Goal: Task Accomplishment & Management: Complete application form

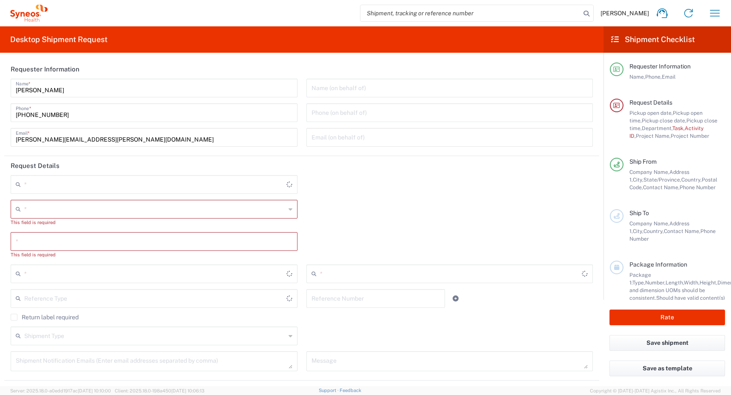
type input "4510"
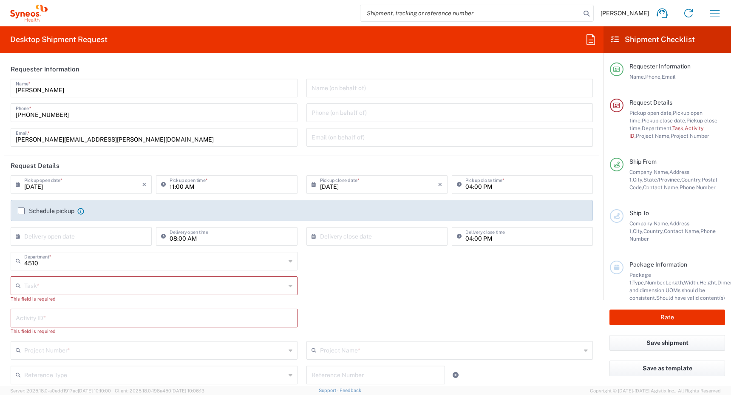
type input "[GEOGRAPHIC_DATA]"
type input "Syneos Health Canada LP- [GEOGRAPHIC_DATA]"
click at [23, 211] on label "Schedule pickup" at bounding box center [46, 210] width 57 height 7
click at [21, 211] on input "Schedule pickup" at bounding box center [21, 211] width 0 height 0
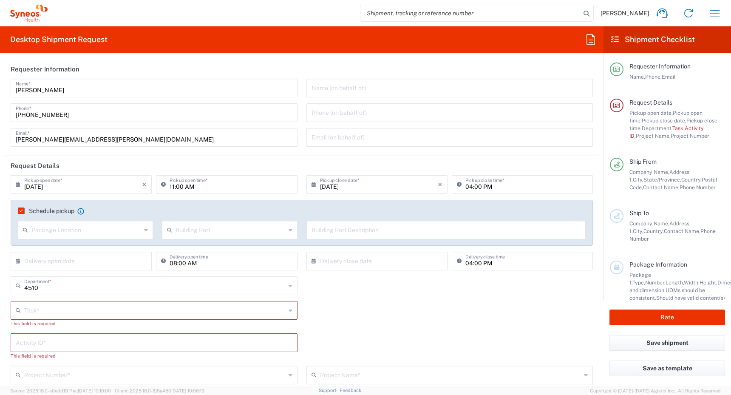
click at [87, 182] on input "[DATE]" at bounding box center [83, 183] width 118 height 15
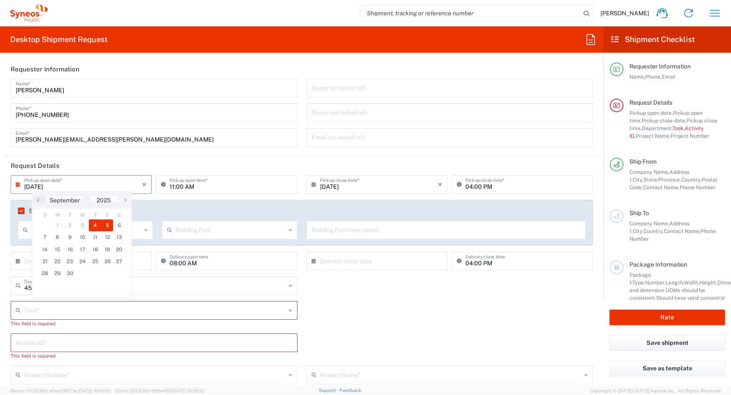
click at [108, 227] on span "5" at bounding box center [108, 225] width 12 height 12
type input "[DATE]"
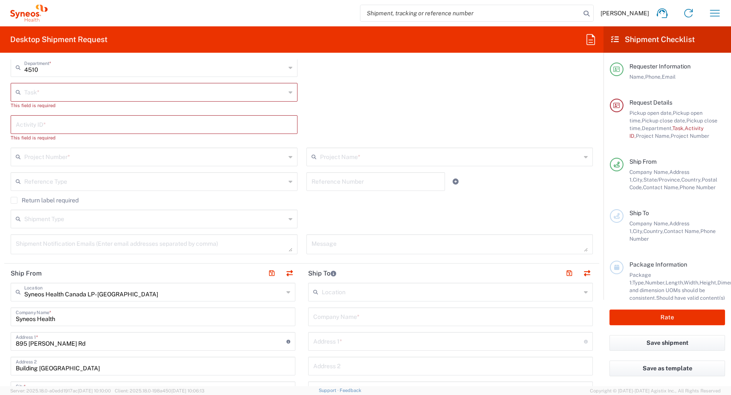
scroll to position [222, 0]
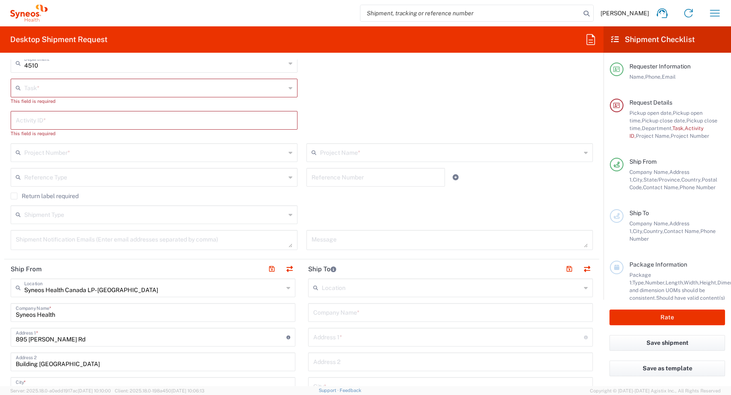
click at [226, 88] on input "text" at bounding box center [154, 87] width 261 height 15
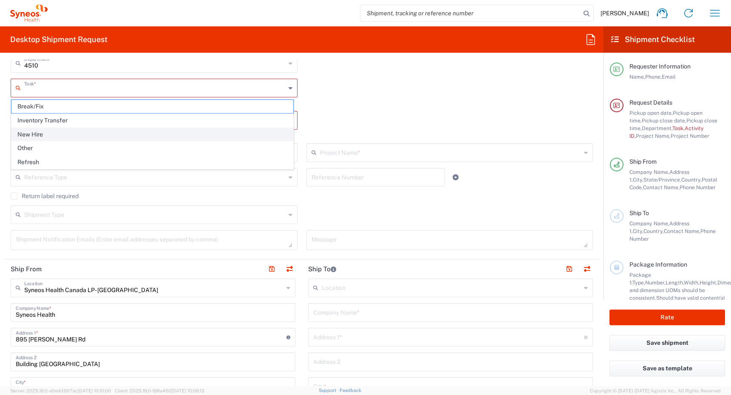
click at [147, 131] on span "New Hire" at bounding box center [152, 134] width 282 height 13
type input "New Hire"
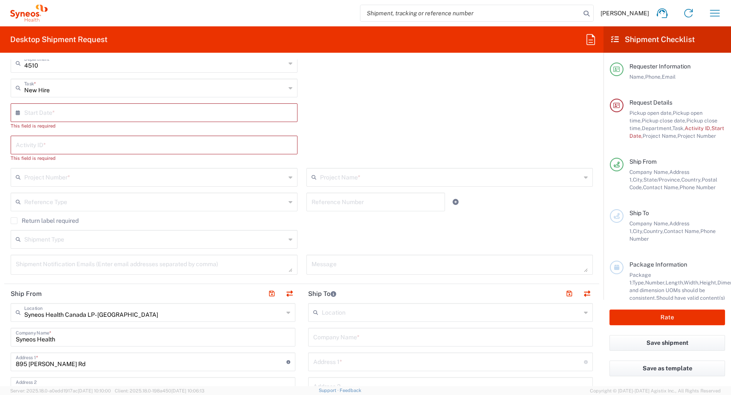
click at [144, 114] on input "text" at bounding box center [156, 112] width 264 height 15
click at [129, 164] on span "8" at bounding box center [130, 165] width 13 height 12
type input "[DATE]"
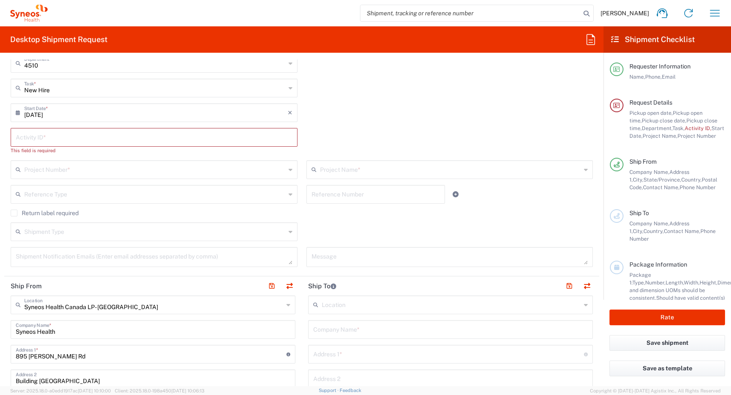
click at [138, 134] on input "text" at bounding box center [154, 136] width 277 height 15
paste input "SCTASK2695165"
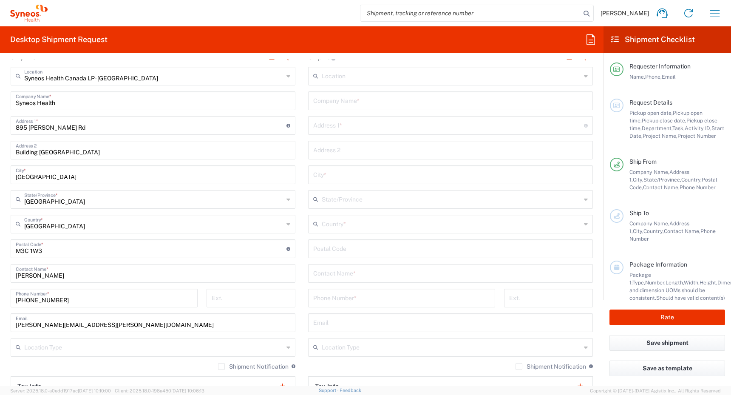
scroll to position [446, 0]
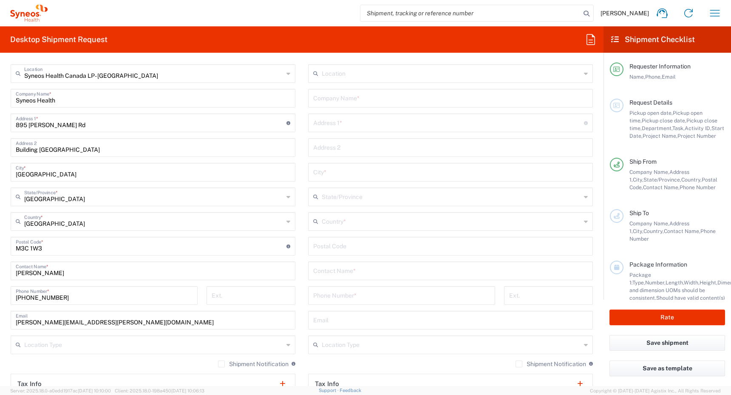
type input "SCTASK2695165"
click at [340, 222] on input "text" at bounding box center [451, 220] width 259 height 15
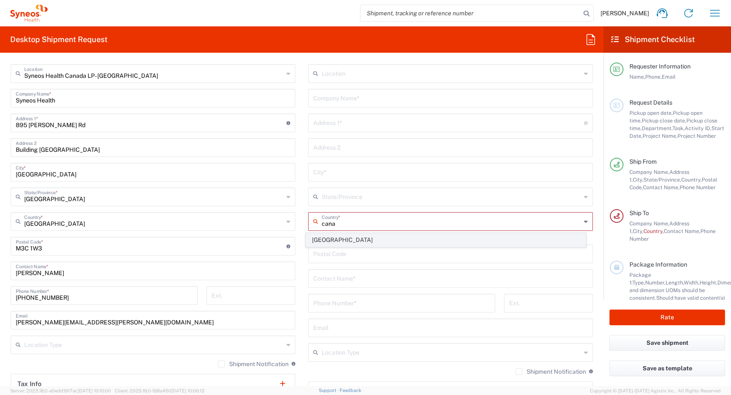
click at [317, 237] on span "[GEOGRAPHIC_DATA]" at bounding box center [446, 239] width 280 height 13
type input "[GEOGRAPHIC_DATA]"
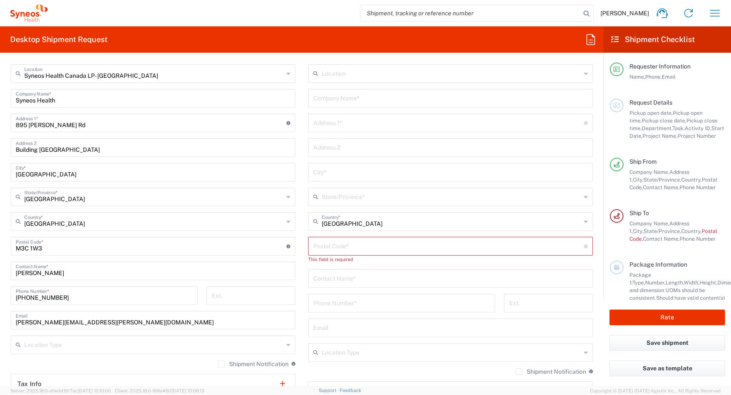
click at [330, 278] on input "text" at bounding box center [450, 277] width 275 height 15
paste input "[PERSON_NAME]"
type input "[PERSON_NAME]"
click at [327, 99] on input "text" at bounding box center [450, 97] width 275 height 15
paste input "[PERSON_NAME]"
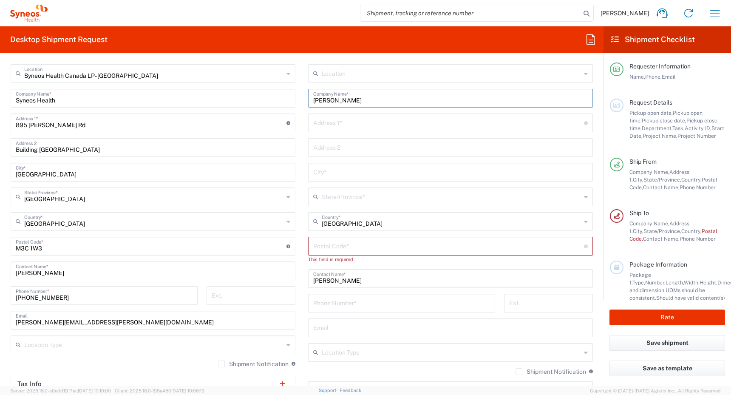
type input "[PERSON_NAME]"
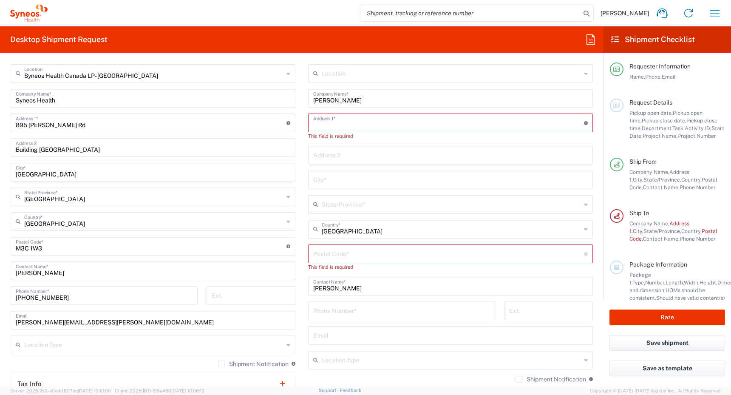
paste input "[STREET_ADDRESS]"
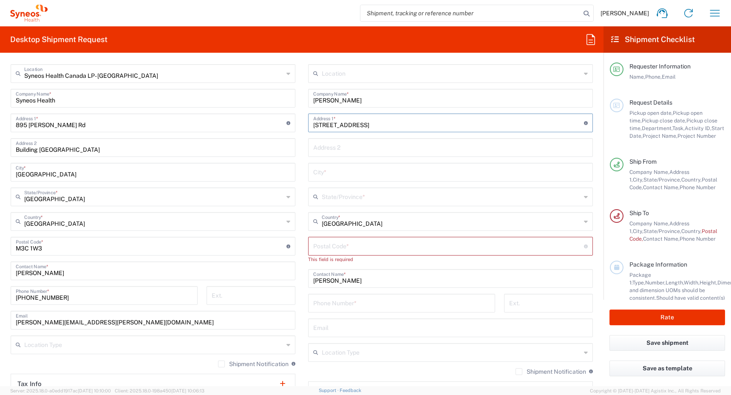
type input "[STREET_ADDRESS]"
paste input "409"
type input "#409"
type input "[GEOGRAPHIC_DATA]"
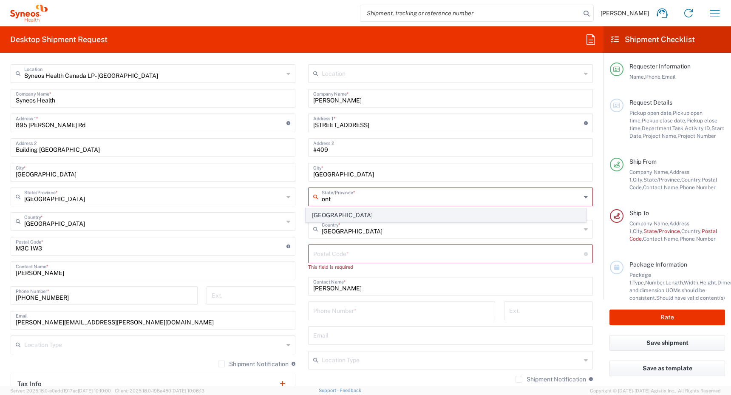
click at [320, 213] on span "[GEOGRAPHIC_DATA]" at bounding box center [446, 215] width 280 height 13
type input "[GEOGRAPHIC_DATA]"
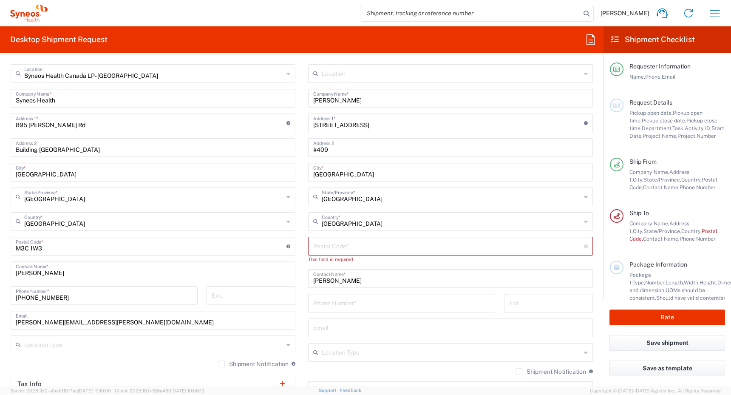
click at [330, 250] on input "undefined" at bounding box center [448, 245] width 271 height 15
paste input "M5J 2Y6"
type input "M5J 2Y6"
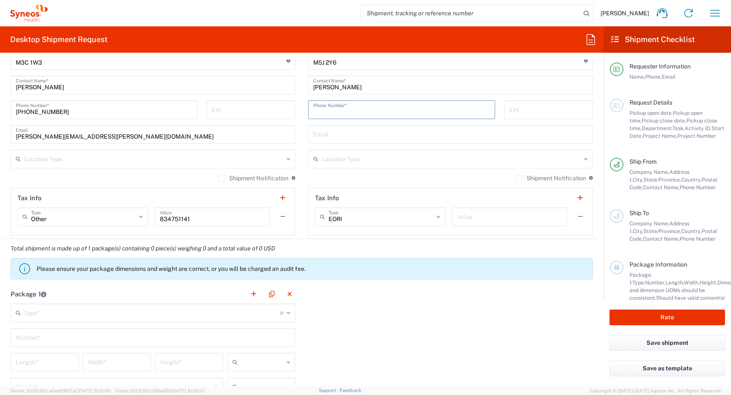
scroll to position [633, 0]
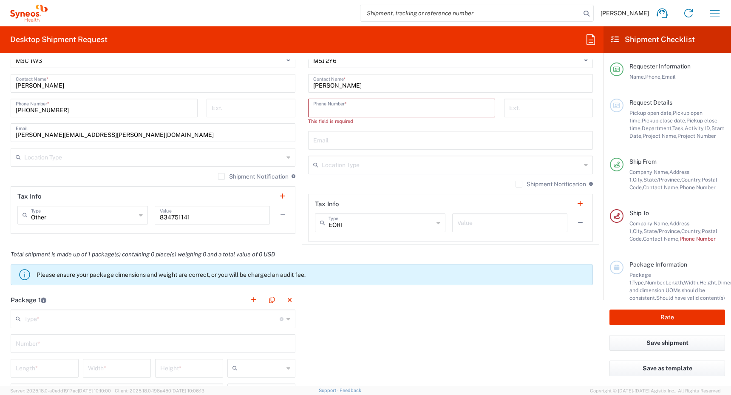
paste input "14376033066"
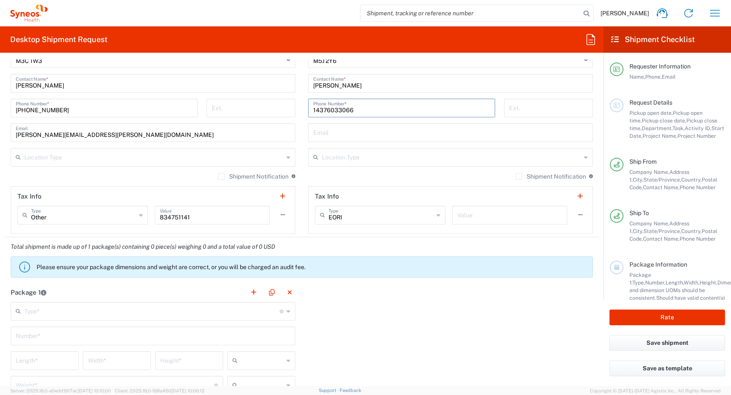
type input "14376033066"
paste input "[EMAIL_ADDRESS][PERSON_NAME][DOMAIN_NAME]"
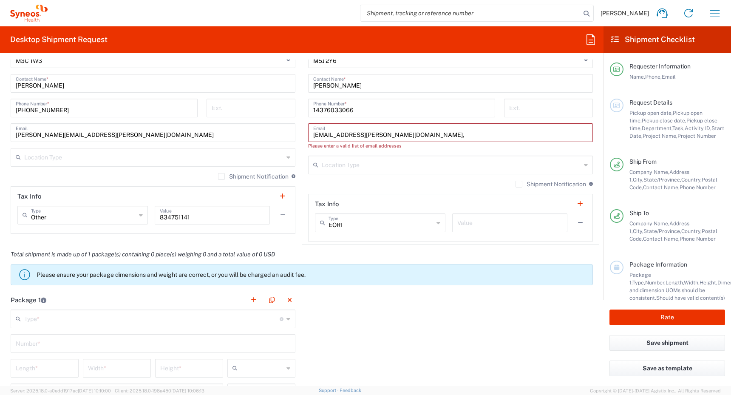
paste input "[PERSON_NAME][EMAIL_ADDRESS][PERSON_NAME][DOMAIN_NAME]"
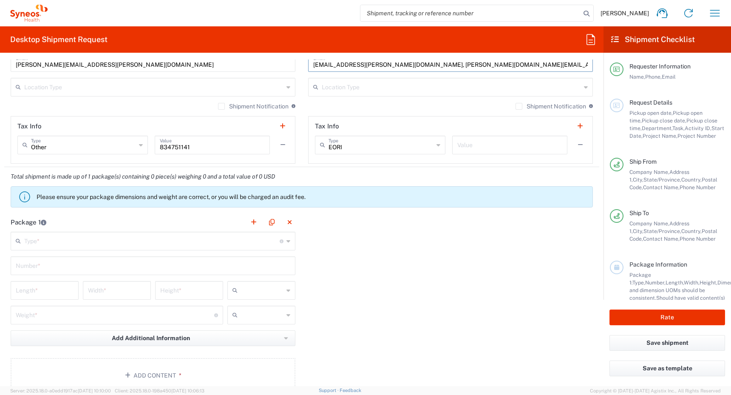
scroll to position [709, 0]
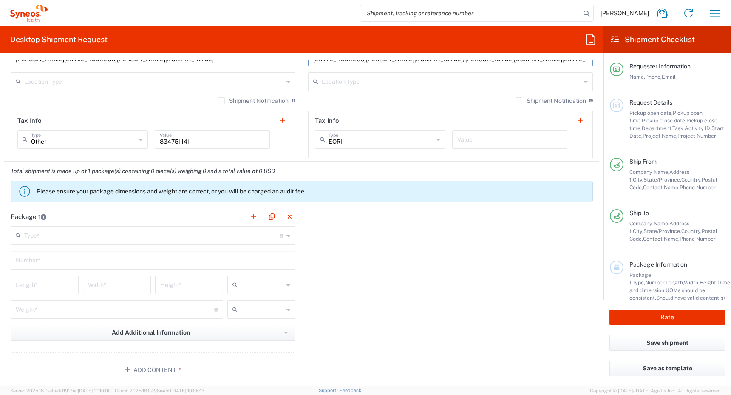
type input "[EMAIL_ADDRESS][PERSON_NAME][DOMAIN_NAME], [PERSON_NAME][DOMAIN_NAME][EMAIL_ADD…"
click at [253, 83] on input "text" at bounding box center [153, 81] width 259 height 15
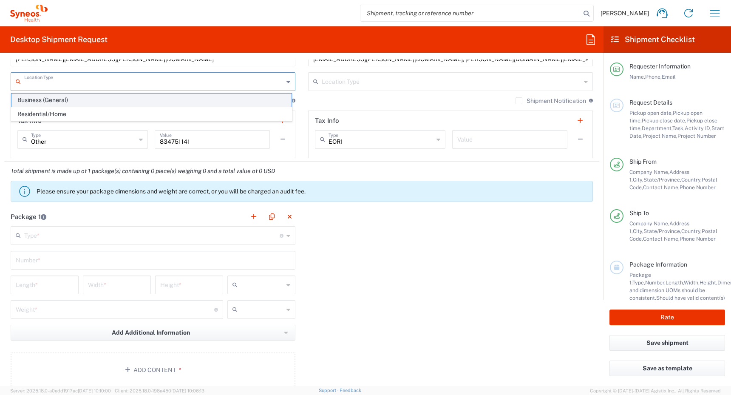
click at [244, 102] on span "Business (General)" at bounding box center [151, 100] width 280 height 13
type input "Business (General)"
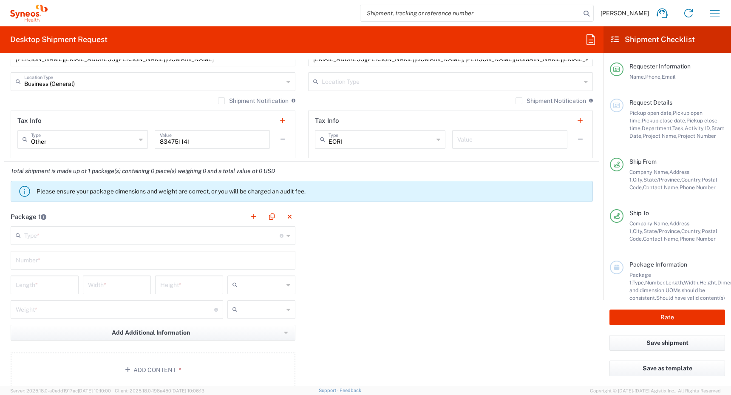
click at [329, 83] on input "text" at bounding box center [451, 81] width 259 height 15
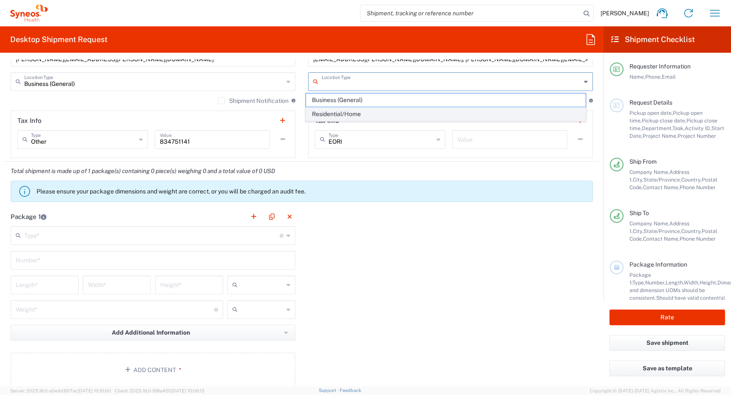
click at [333, 113] on span "Residential/Home" at bounding box center [446, 114] width 280 height 13
type input "Residential/Home"
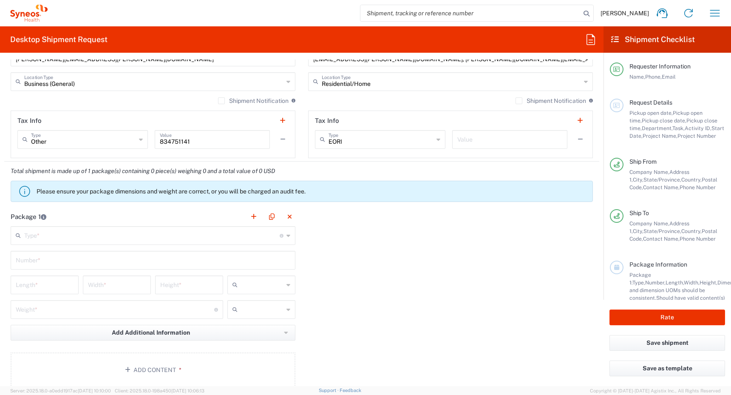
click at [516, 101] on label "Shipment Notification" at bounding box center [551, 100] width 71 height 7
click at [519, 101] on input "Shipment Notification" at bounding box center [519, 101] width 0 height 0
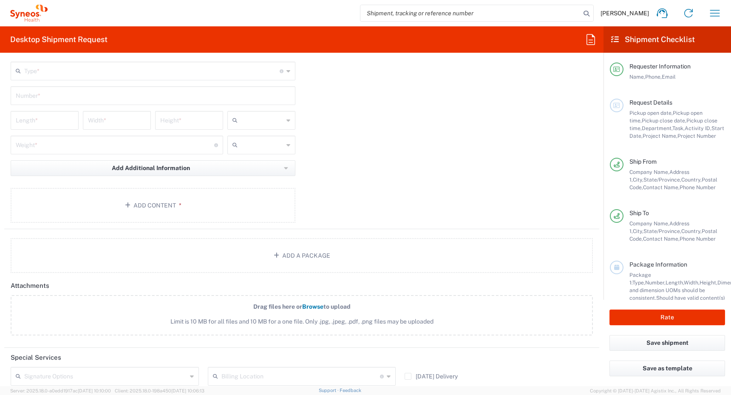
scroll to position [875, 0]
click at [193, 65] on input "text" at bounding box center [151, 69] width 255 height 15
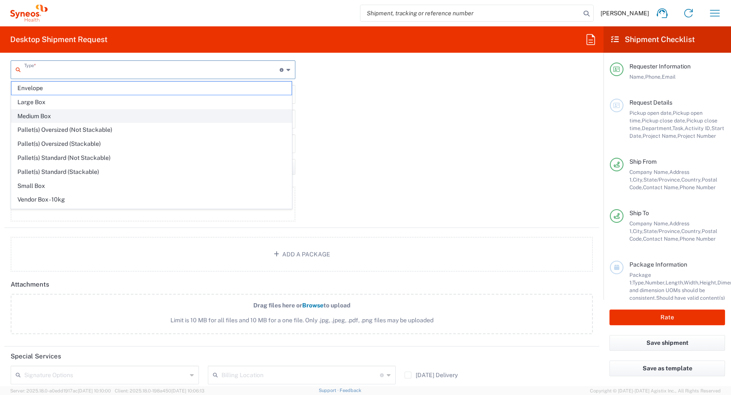
click at [167, 113] on span "Medium Box" at bounding box center [151, 116] width 280 height 13
type input "Medium Box"
type input "13"
type input "11.5"
type input "2.5"
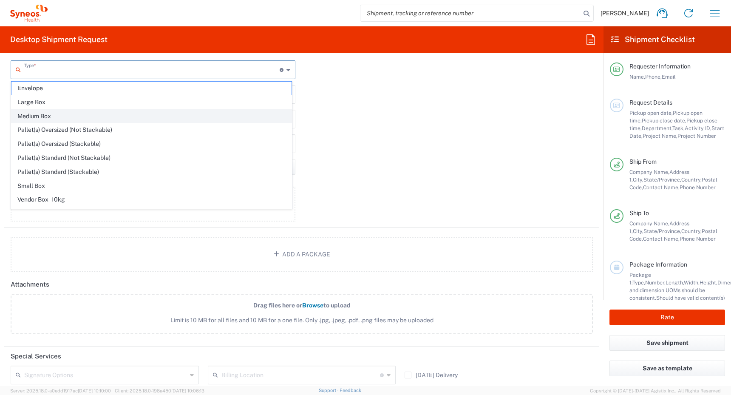
type input "in"
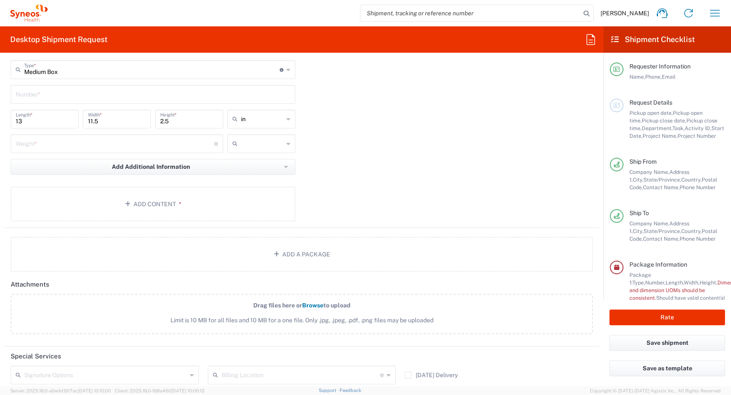
click at [142, 96] on input "text" at bounding box center [153, 93] width 275 height 15
type input "1"
click at [111, 145] on input "number" at bounding box center [115, 143] width 198 height 15
type input "7"
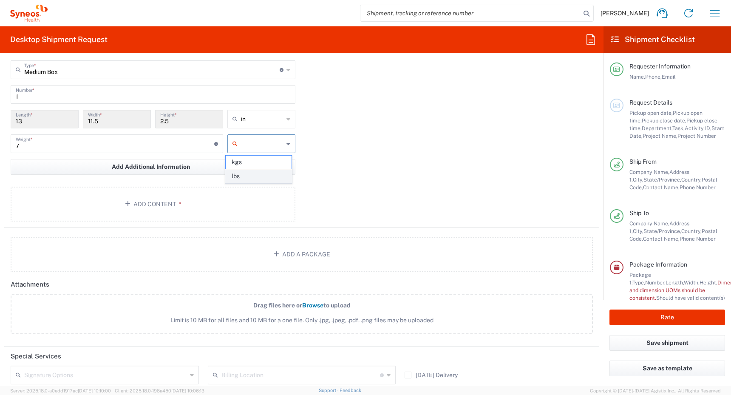
click at [243, 175] on span "lbs" at bounding box center [258, 176] width 65 height 13
type input "lbs"
click at [149, 209] on button "Add Content *" at bounding box center [153, 204] width 285 height 35
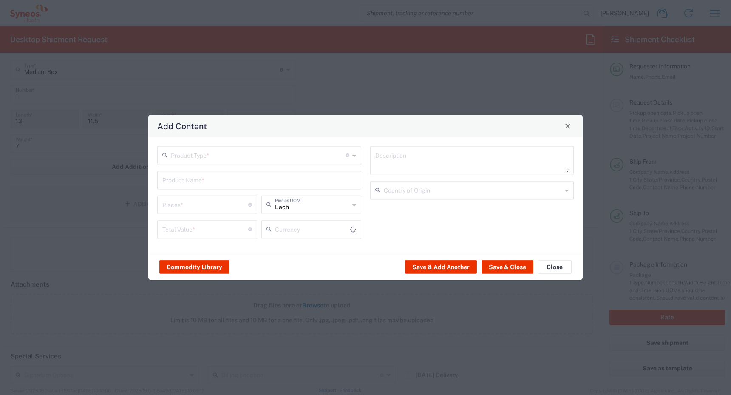
type input "US Dollar"
click at [275, 151] on input "text" at bounding box center [258, 154] width 175 height 15
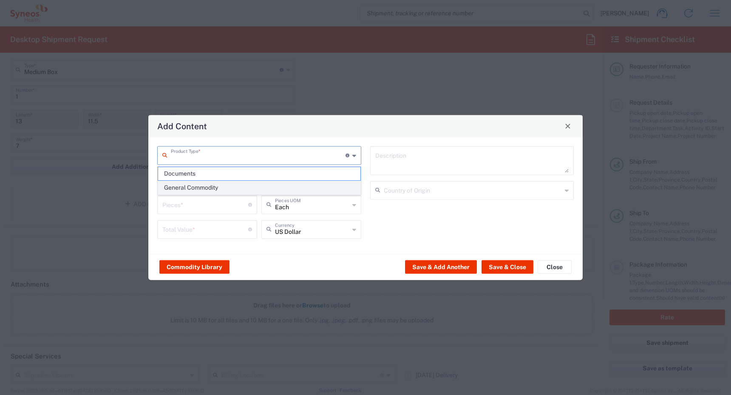
click at [268, 186] on span "General Commodity" at bounding box center [259, 187] width 202 height 13
type input "General Commodity"
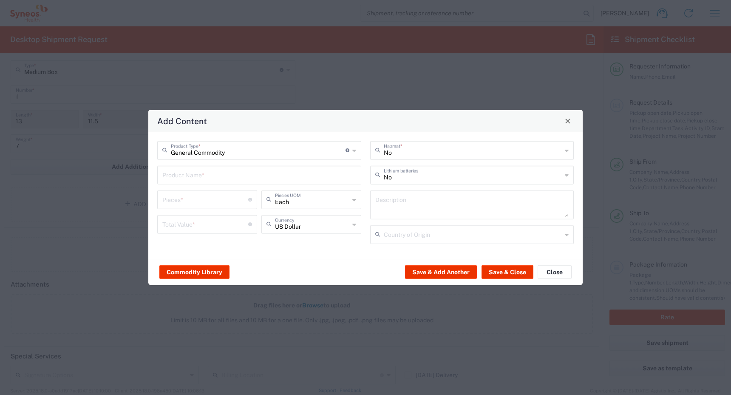
click at [205, 200] on input "number" at bounding box center [205, 198] width 86 height 15
type input "1"
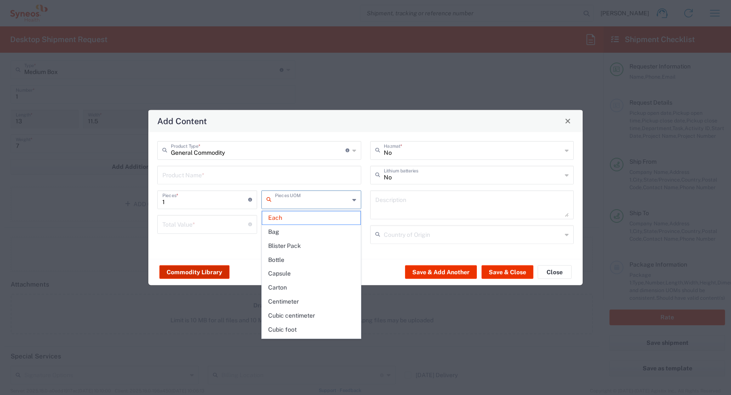
click at [200, 270] on button "Commodity Library" at bounding box center [194, 272] width 70 height 14
type input "Each"
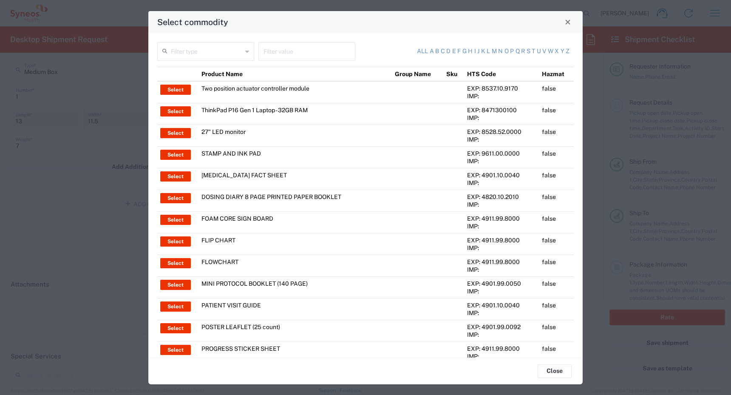
click at [224, 51] on input "text" at bounding box center [206, 50] width 71 height 15
click at [216, 72] on span "Product Name" at bounding box center [205, 69] width 94 height 13
type input "Product Name"
click at [285, 46] on input "text" at bounding box center [307, 50] width 87 height 15
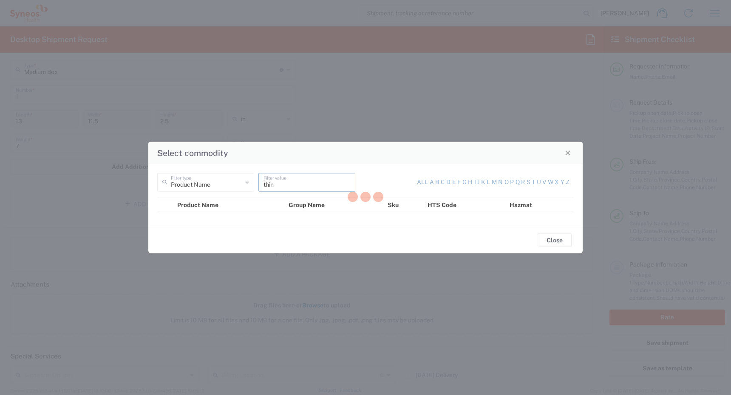
type input "think"
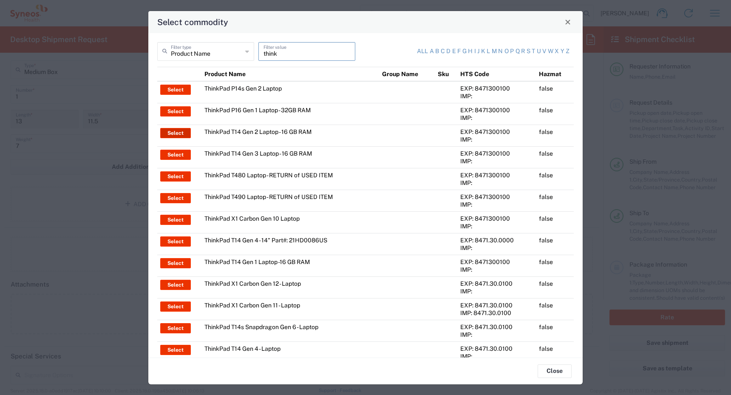
click at [176, 132] on button "Select" at bounding box center [175, 133] width 31 height 10
type input "ThinkPad T14 Gen 2 Laptop - 16 GB RAM"
type textarea "Intel Core i7-1156G7 vProÂ® Processor - 14"- 16 GB RAM - 512 GB SSD"
type input "[GEOGRAPHIC_DATA]"
type input "Yes"
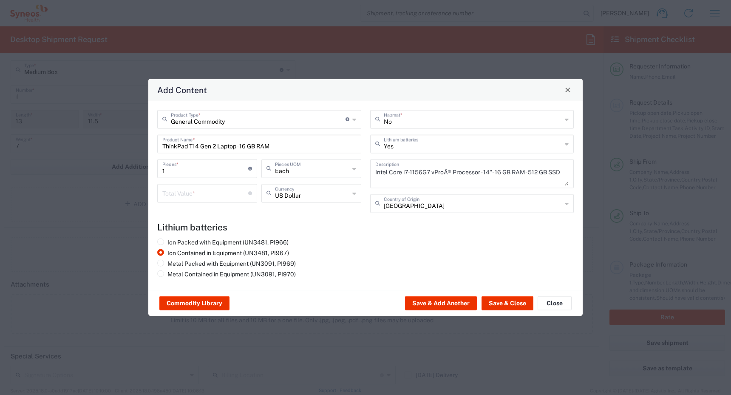
click at [206, 198] on input "number" at bounding box center [205, 192] width 86 height 15
type input "1700"
click at [496, 302] on button "Save & Close" at bounding box center [508, 303] width 52 height 14
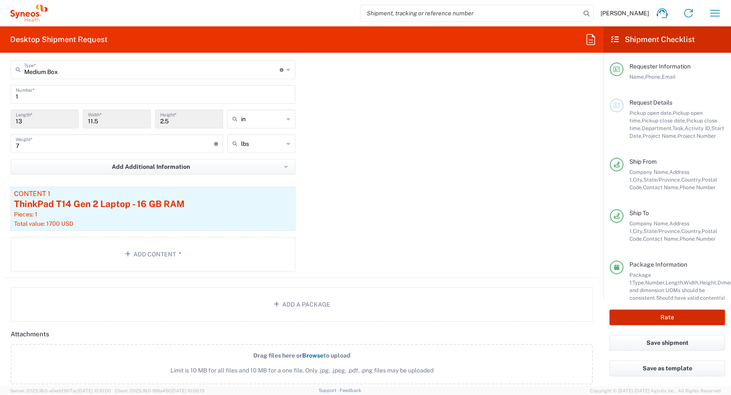
click at [661, 317] on button "Rate" at bounding box center [667, 317] width 116 height 16
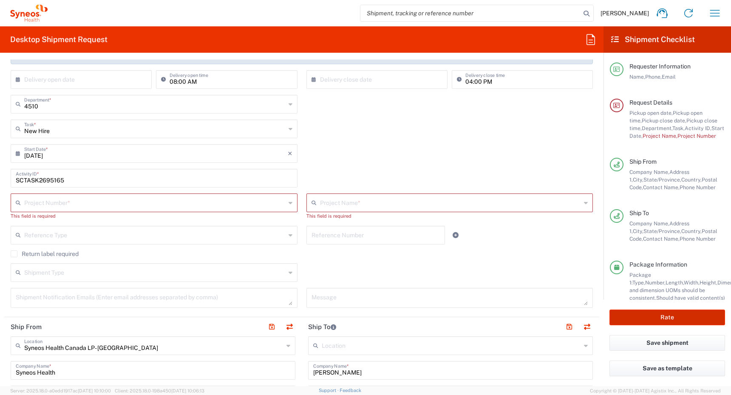
scroll to position [170, 0]
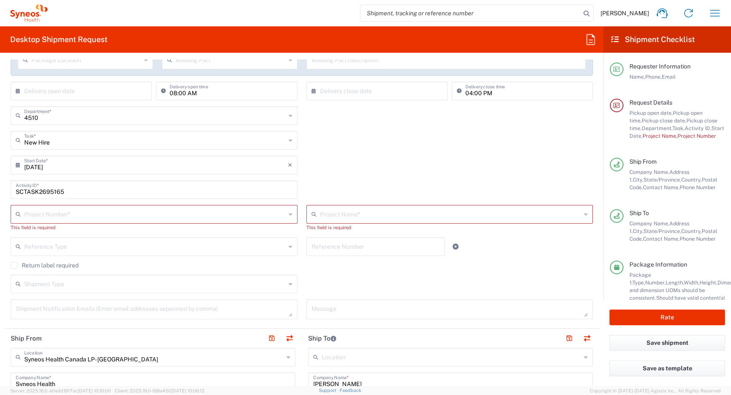
click at [227, 211] on input "text" at bounding box center [154, 213] width 261 height 15
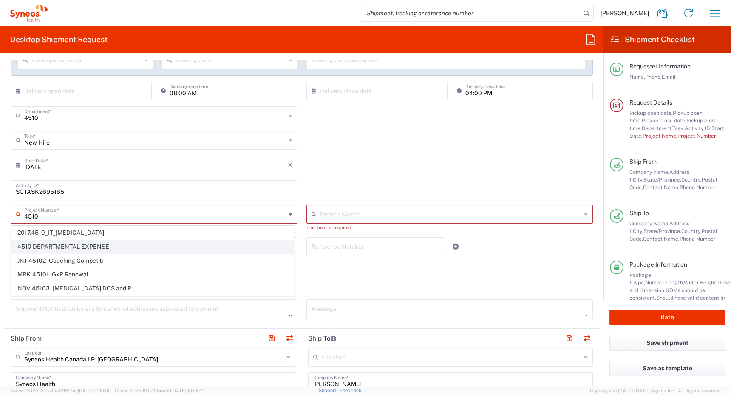
click at [127, 247] on span "4510 DEPARTMENTAL EXPENSE" at bounding box center [152, 246] width 282 height 13
type input "4510 DEPARTMENTAL EXPENSE"
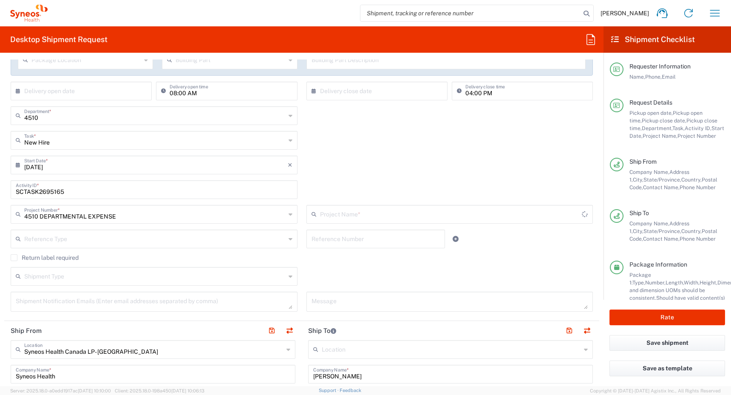
type input "4510 DEPARTMENTAL EXPENSE"
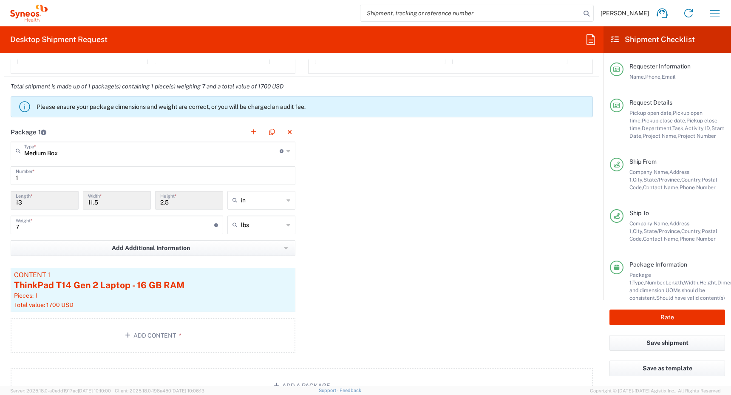
scroll to position [799, 0]
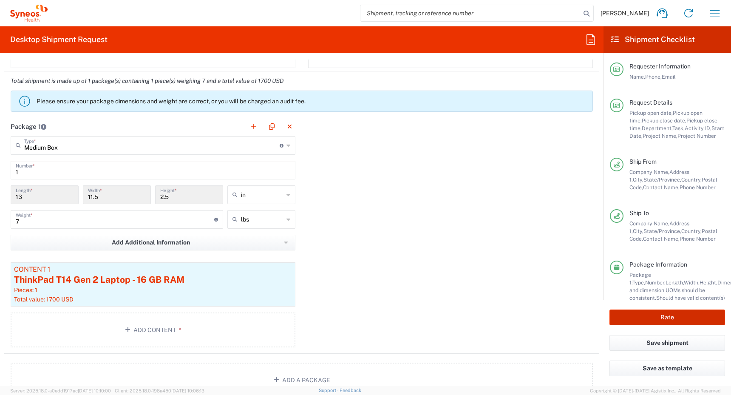
click at [651, 312] on button "Rate" at bounding box center [667, 317] width 116 height 16
type input "4510 DEPARTMENTAL EXPENSE"
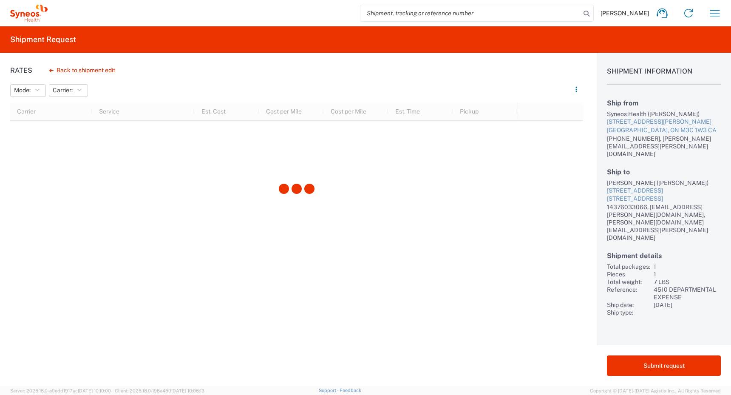
click at [613, 179] on div "[PERSON_NAME] ([PERSON_NAME])" at bounding box center [664, 183] width 114 height 8
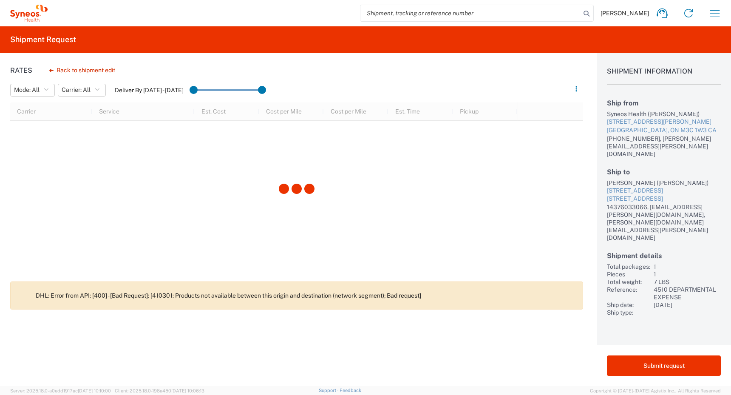
click at [613, 179] on div "[PERSON_NAME] ([PERSON_NAME])" at bounding box center [664, 183] width 114 height 8
click at [634, 179] on div "[PERSON_NAME] ([PERSON_NAME])" at bounding box center [664, 183] width 114 height 8
copy div "[PERSON_NAME]"
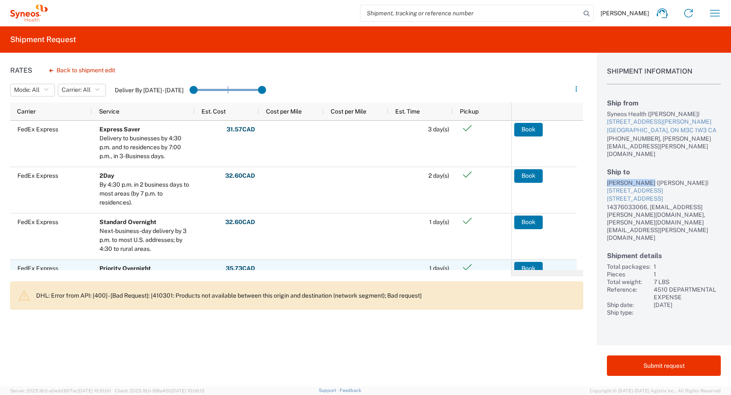
scroll to position [54, 0]
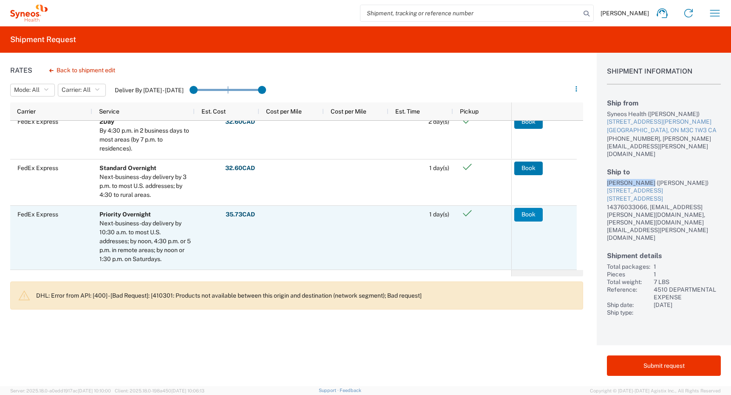
click at [525, 212] on button "Book" at bounding box center [528, 215] width 28 height 14
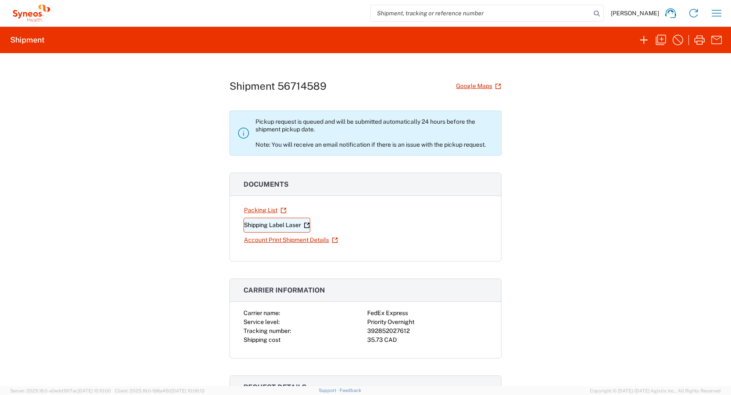
click at [274, 225] on link "Shipping Label Laser" at bounding box center [277, 225] width 67 height 15
click at [713, 13] on icon "button" at bounding box center [717, 13] width 14 height 14
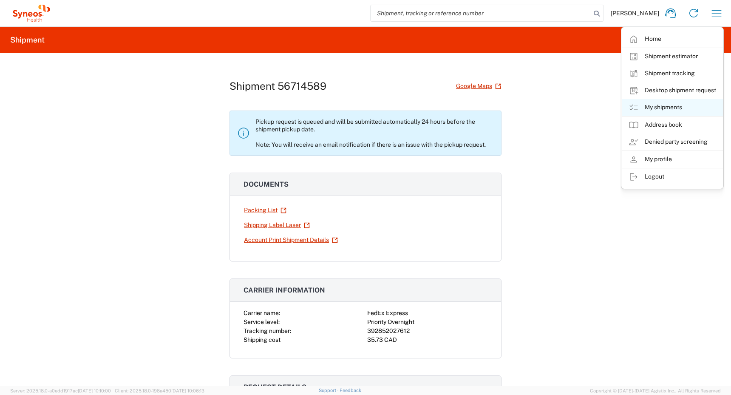
click at [657, 107] on link "My shipments" at bounding box center [672, 107] width 101 height 17
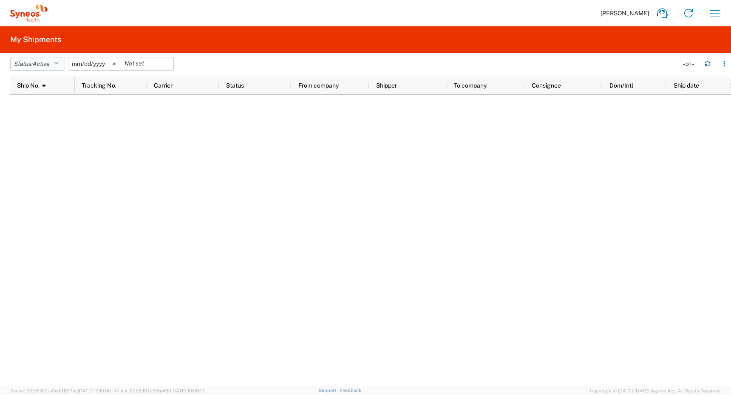
click at [45, 64] on span "Active" at bounding box center [41, 63] width 17 height 7
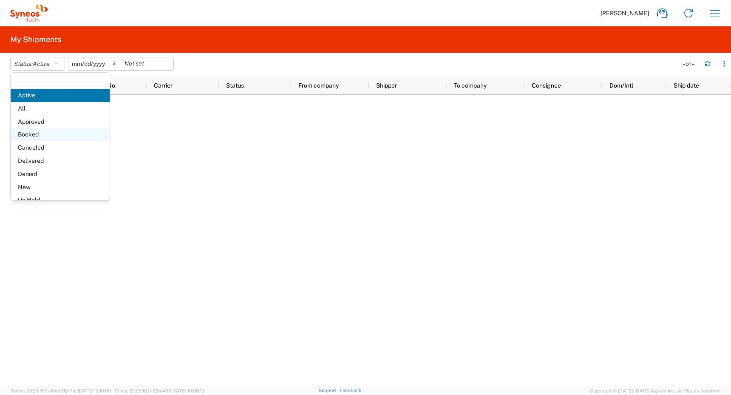
click at [37, 136] on span "Booked" at bounding box center [60, 134] width 99 height 13
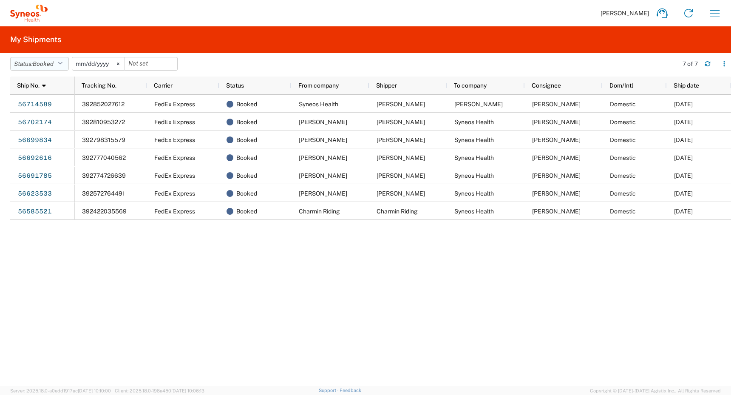
click at [49, 62] on span "Booked" at bounding box center [43, 63] width 21 height 7
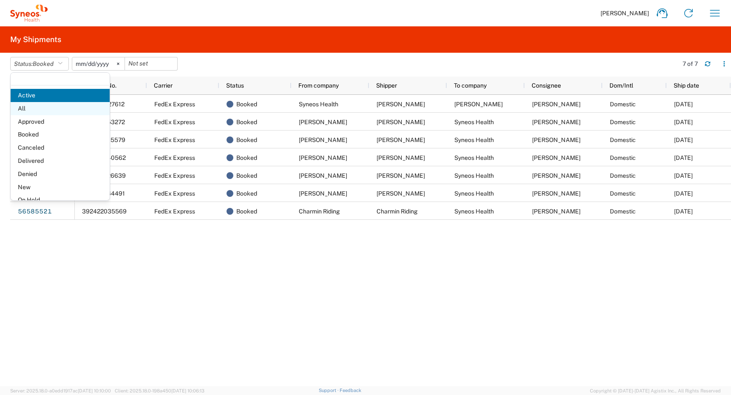
click at [47, 108] on span "All" at bounding box center [60, 108] width 99 height 13
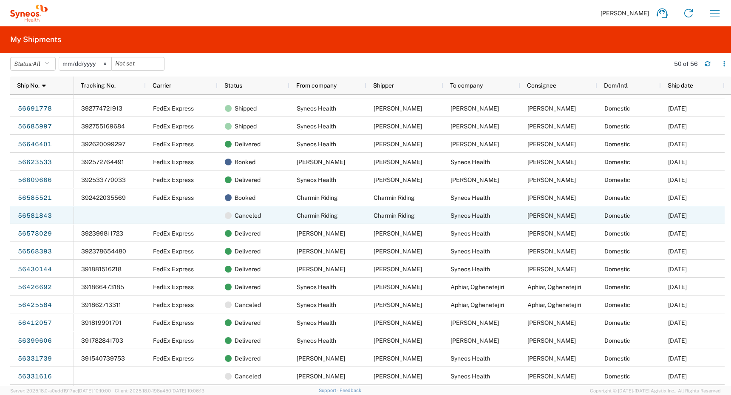
scroll to position [136, 0]
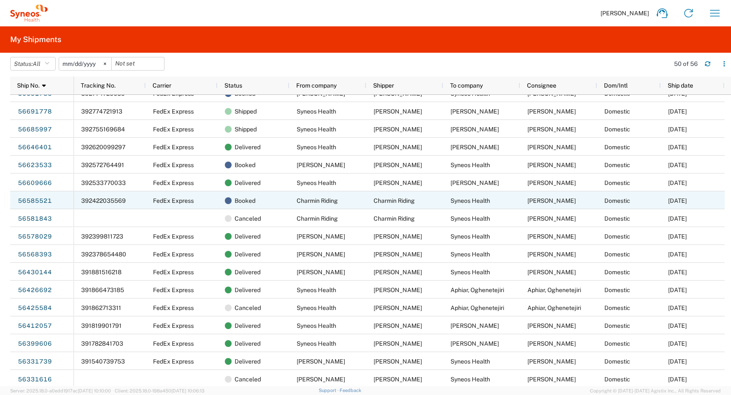
click at [307, 201] on span "Charmin Riding" at bounding box center [317, 200] width 41 height 7
